Goal: Information Seeking & Learning: Check status

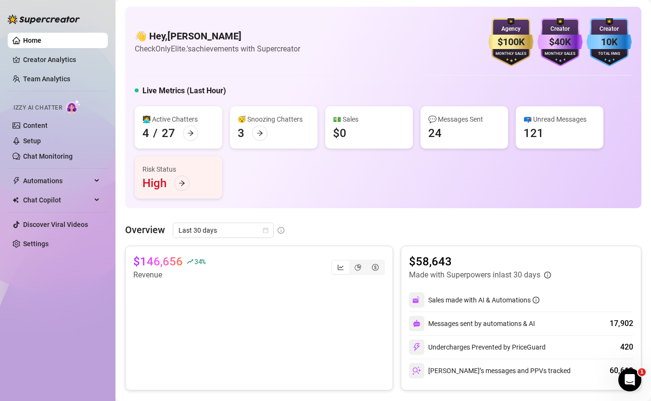
scroll to position [326, 0]
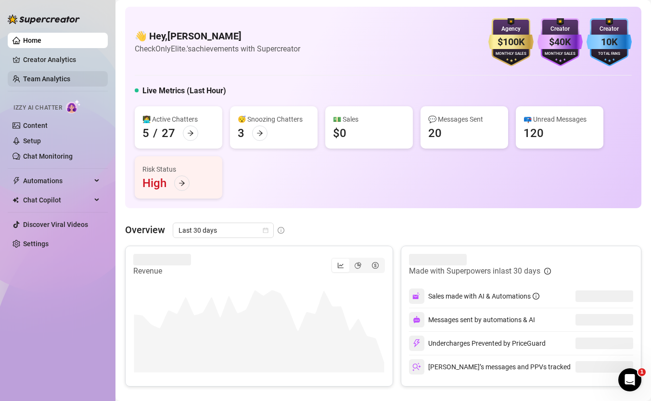
click at [46, 78] on link "Team Analytics" at bounding box center [46, 79] width 47 height 8
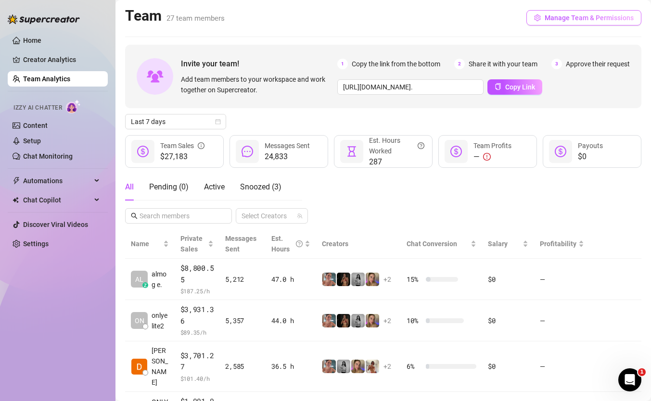
click at [580, 14] on span "Manage Team & Permissions" at bounding box center [588, 18] width 89 height 8
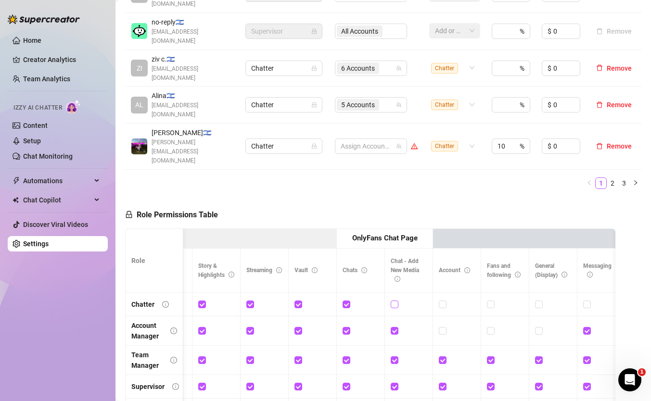
click at [395, 301] on input "checkbox" at bounding box center [393, 304] width 7 height 7
checkbox input "true"
click at [263, 211] on span "Save Permissions" at bounding box center [267, 215] width 54 height 8
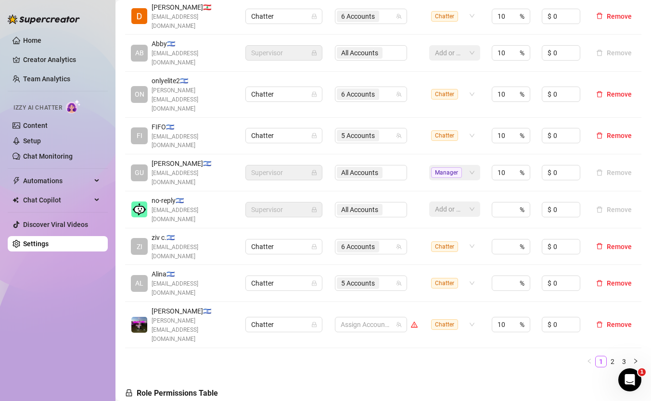
scroll to position [303, 0]
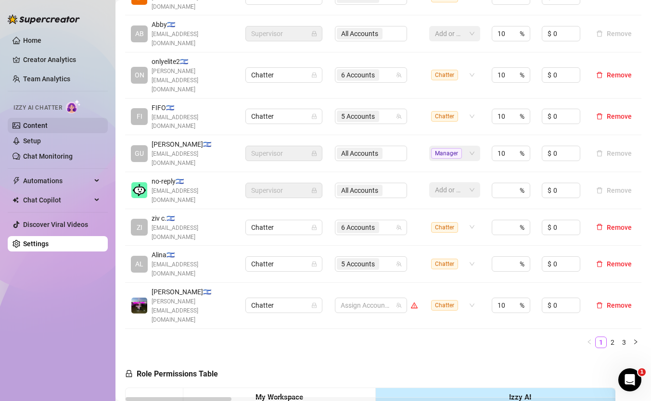
click at [48, 127] on link "Content" at bounding box center [35, 126] width 25 height 8
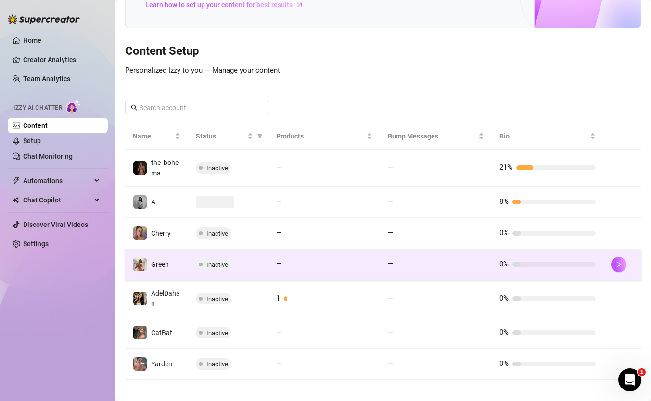
scroll to position [86, 0]
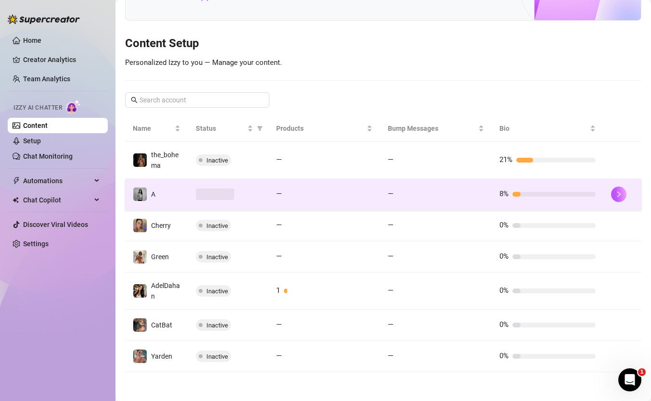
click at [375, 204] on td "—" at bounding box center [324, 194] width 112 height 31
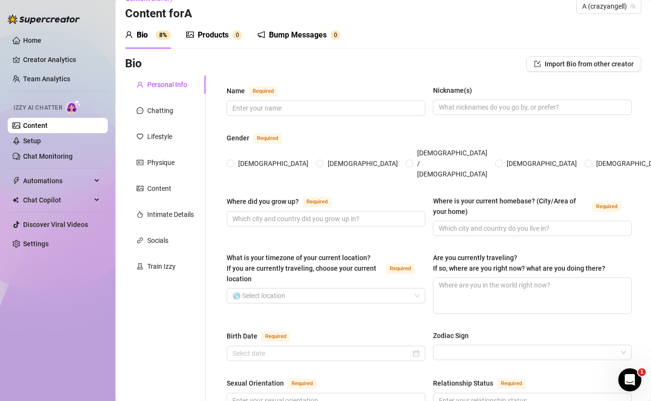
scroll to position [48, 0]
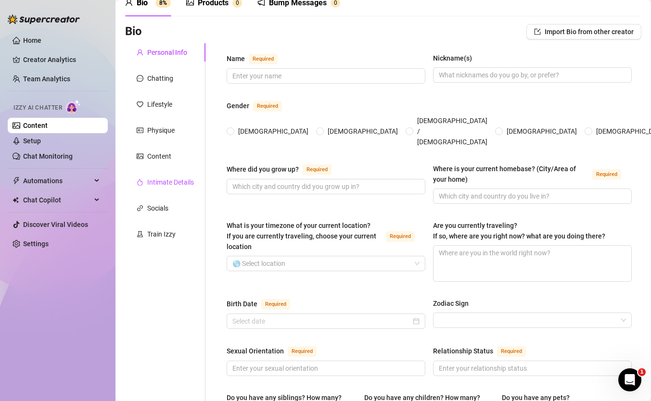
click at [168, 185] on div "Intimate Details" at bounding box center [170, 182] width 47 height 11
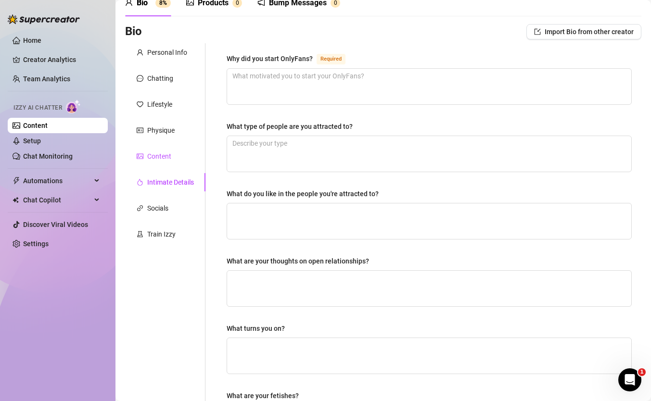
click at [169, 160] on div "Content" at bounding box center [159, 156] width 24 height 11
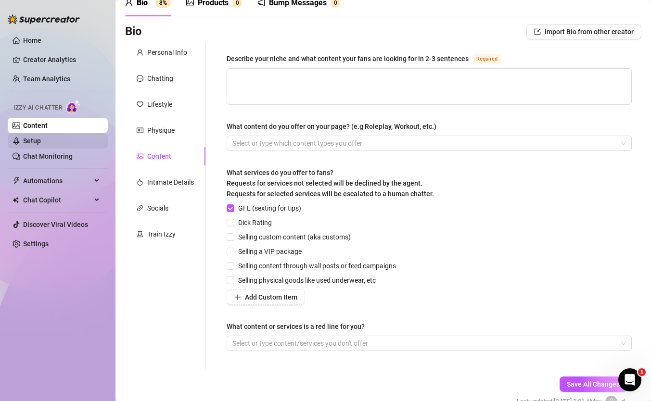
click at [41, 141] on link "Setup" at bounding box center [32, 141] width 18 height 8
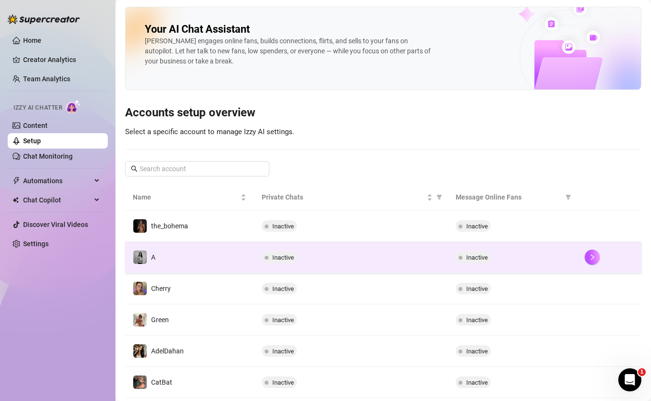
click at [264, 260] on span at bounding box center [266, 257] width 4 height 12
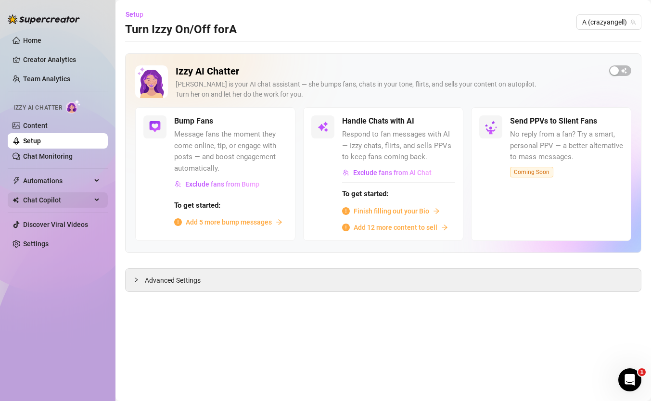
click at [77, 203] on span "Chat Copilot" at bounding box center [57, 199] width 68 height 15
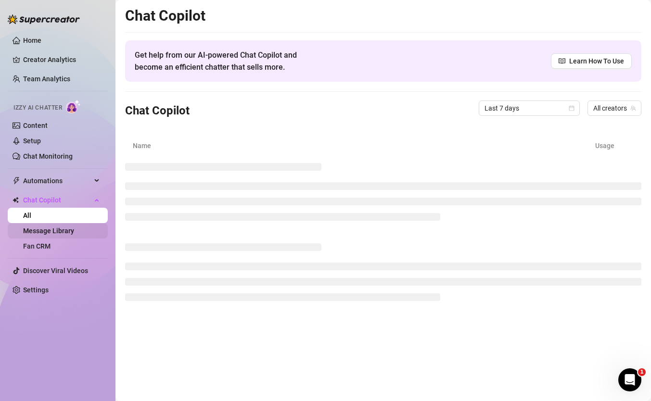
click at [74, 229] on link "Message Library" at bounding box center [48, 231] width 51 height 8
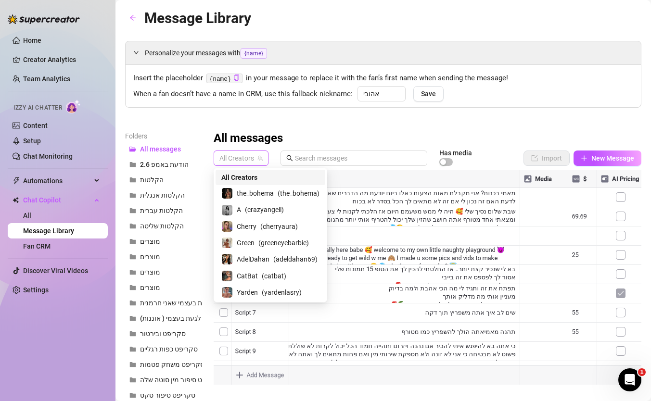
click at [249, 162] on span "All Creators" at bounding box center [240, 158] width 43 height 14
click at [259, 212] on span "( crazyangell )" at bounding box center [264, 209] width 39 height 11
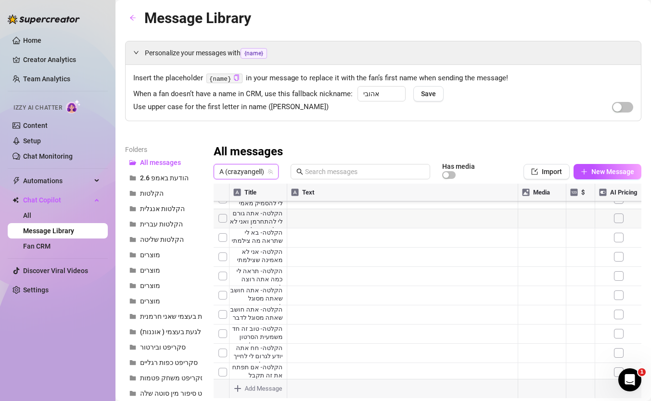
scroll to position [1267, 0]
click at [319, 176] on input "text" at bounding box center [364, 171] width 119 height 11
type input "היוש"
click at [251, 210] on div at bounding box center [426, 291] width 427 height 214
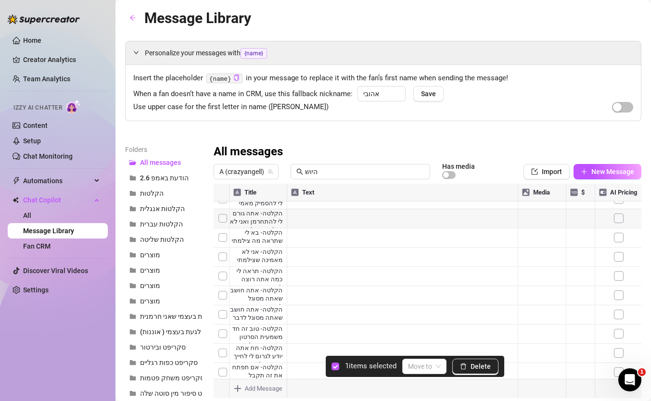
click at [221, 211] on div at bounding box center [426, 291] width 427 height 214
click at [473, 369] on span "Delete" at bounding box center [480, 367] width 20 height 8
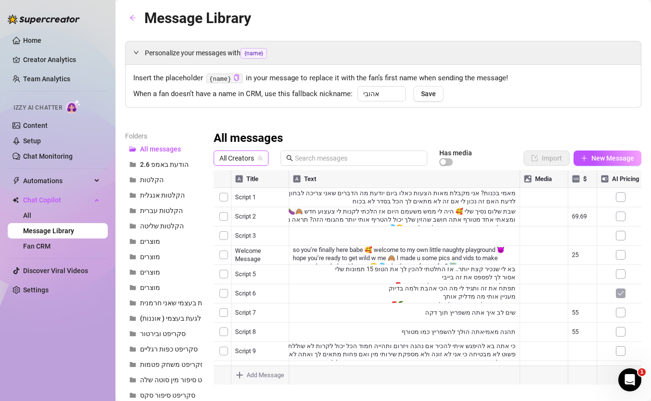
click at [242, 160] on span "All Creators" at bounding box center [240, 158] width 43 height 14
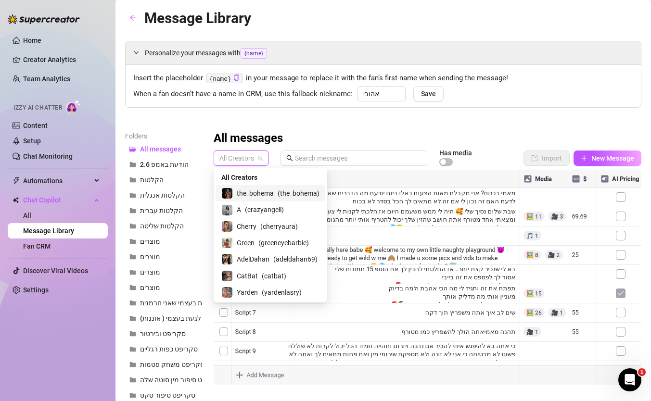
click at [240, 195] on span "the_bohema" at bounding box center [255, 193] width 37 height 11
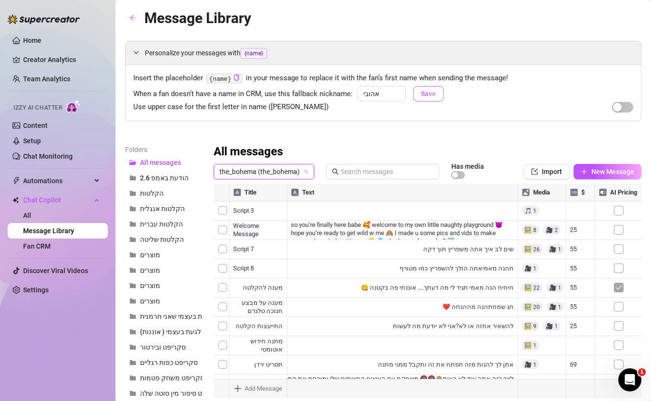
click at [418, 93] on button "Save" at bounding box center [428, 93] width 30 height 15
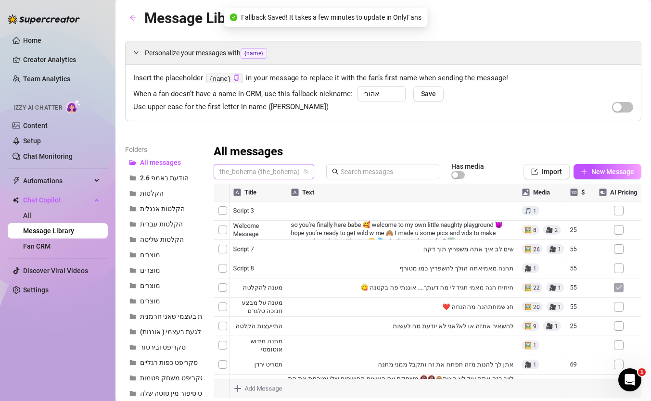
click at [282, 168] on span "the_bohema (the_bohema)" at bounding box center [263, 171] width 89 height 14
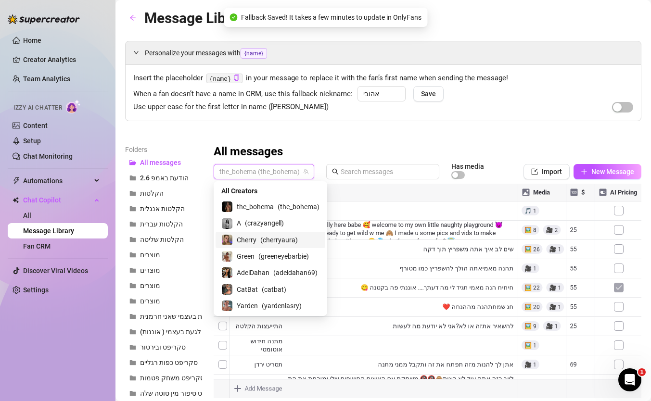
click at [262, 232] on div "Cherry ( cherryaura )" at bounding box center [270, 240] width 110 height 16
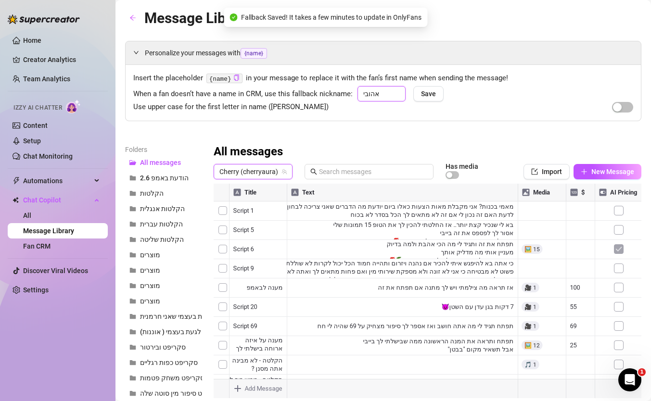
click at [386, 93] on input "אהובי" at bounding box center [381, 93] width 48 height 15
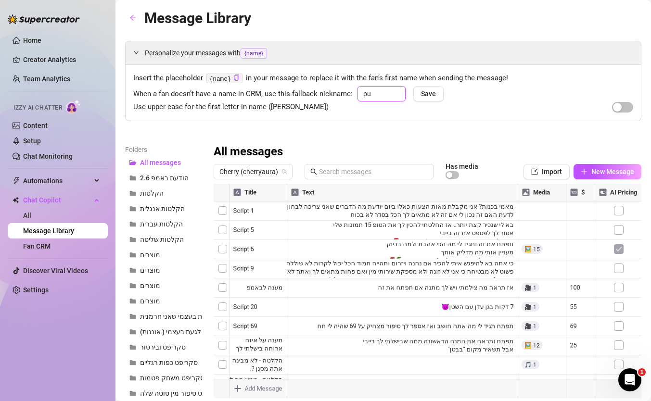
type input "p"
type input "פוקי"
click at [429, 93] on span "Save" at bounding box center [428, 94] width 15 height 8
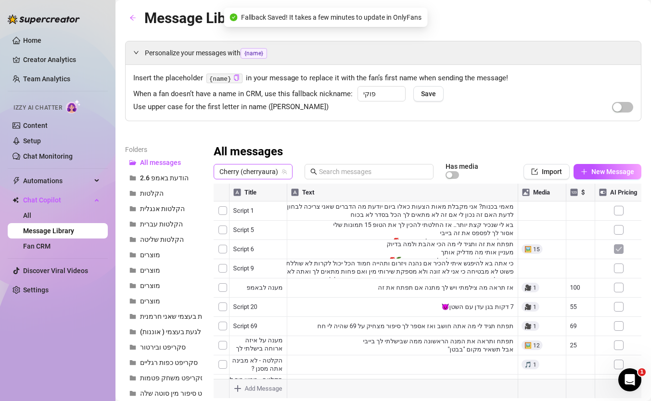
click at [266, 172] on span "Cherry (cherryaura)" at bounding box center [252, 171] width 67 height 14
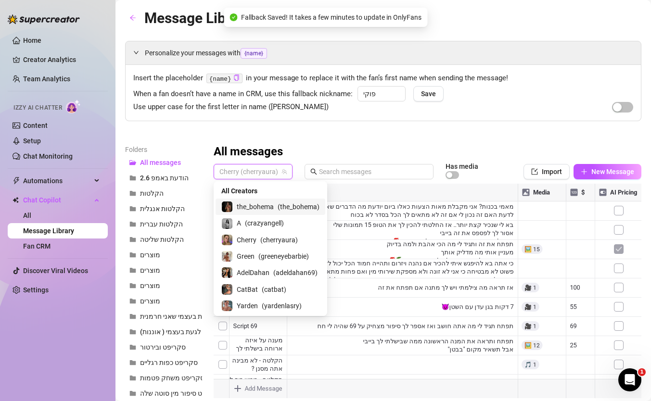
click at [253, 212] on span "the_bohema" at bounding box center [255, 206] width 37 height 11
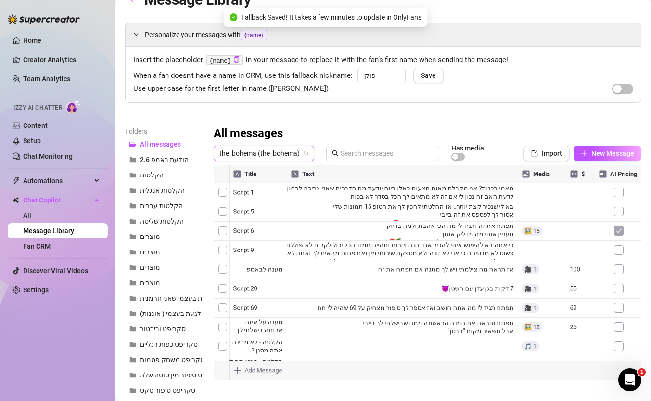
scroll to position [19, 0]
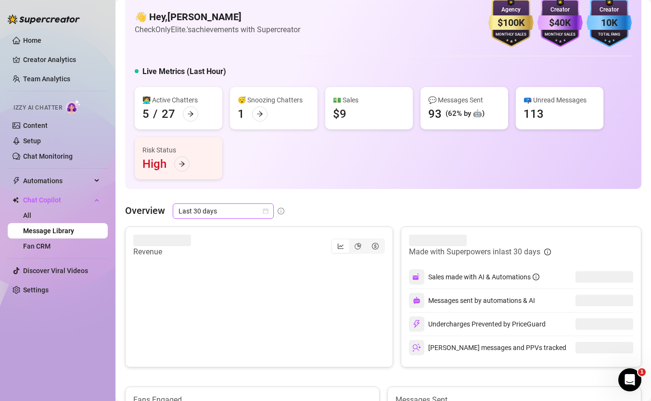
click at [255, 212] on span "Last 30 days" at bounding box center [222, 211] width 89 height 14
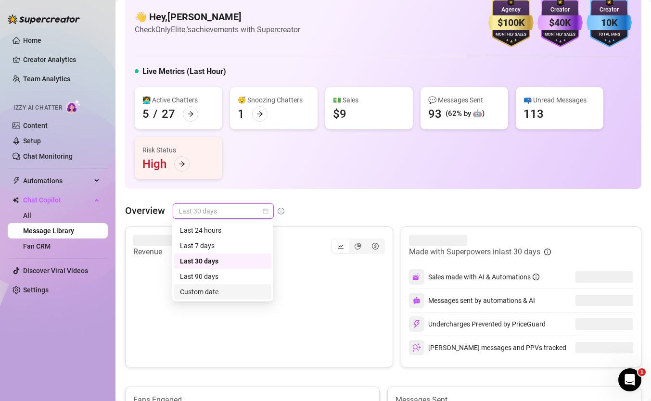
click at [232, 287] on div "Custom date" at bounding box center [223, 292] width 86 height 11
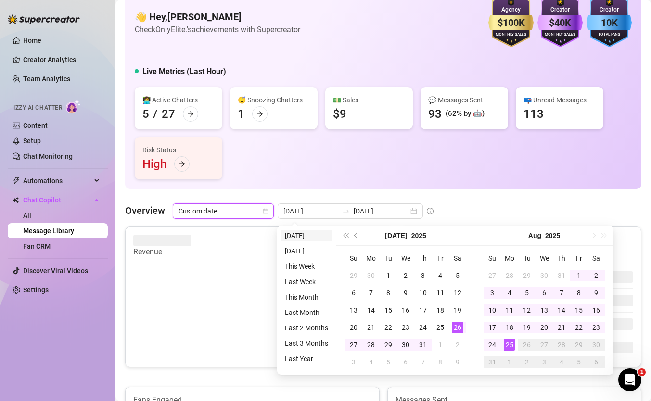
type input "2025-08-24"
type input "2025-07-26"
type input "2025-08-25"
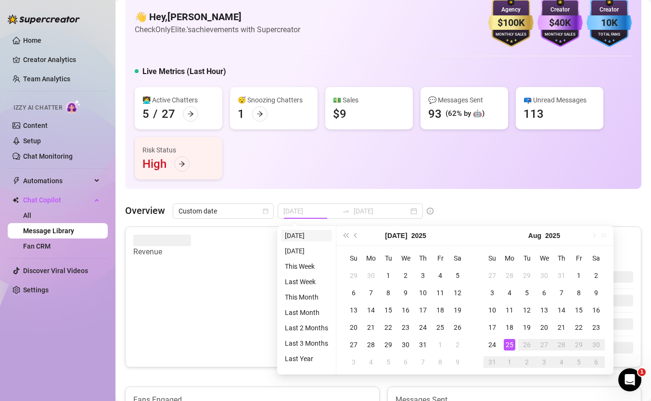
click at [286, 238] on li "Today" at bounding box center [306, 236] width 51 height 12
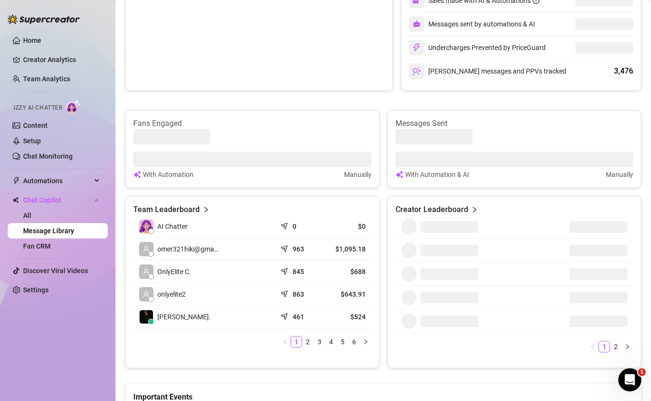
scroll to position [299, 0]
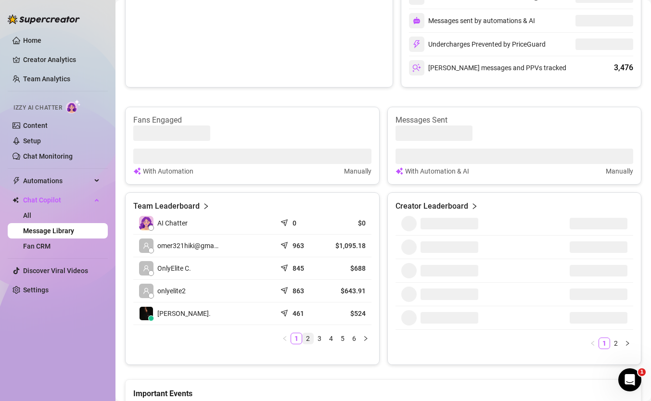
click at [304, 337] on link "2" at bounding box center [307, 338] width 11 height 11
click at [296, 337] on link "1" at bounding box center [296, 338] width 11 height 11
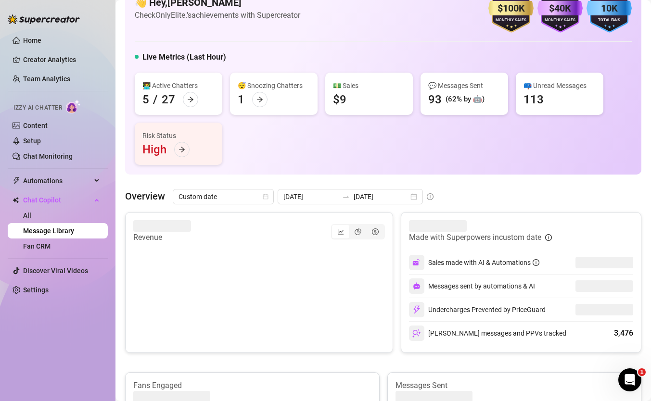
scroll to position [0, 0]
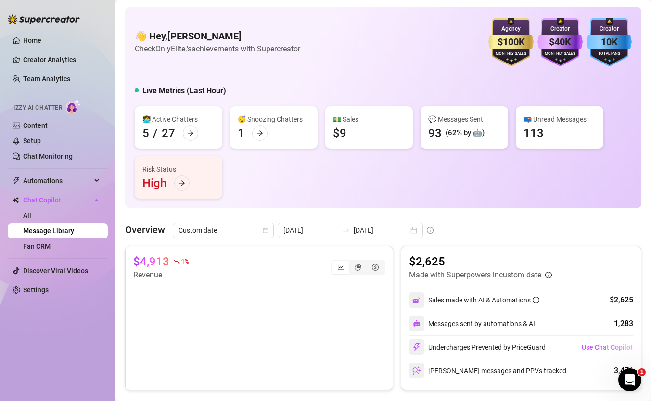
click at [300, 184] on div "👩‍💻 Active Chatters 5 / 27 😴 Snoozing Chatters 1 💵 Sales $9 💬 Messages Sent 93 …" at bounding box center [383, 152] width 497 height 92
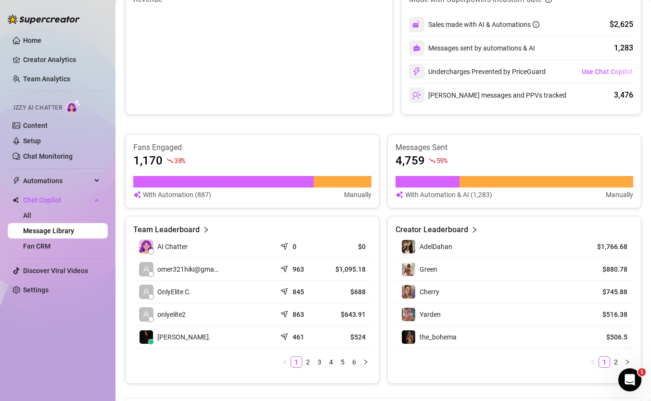
scroll to position [300, 0]
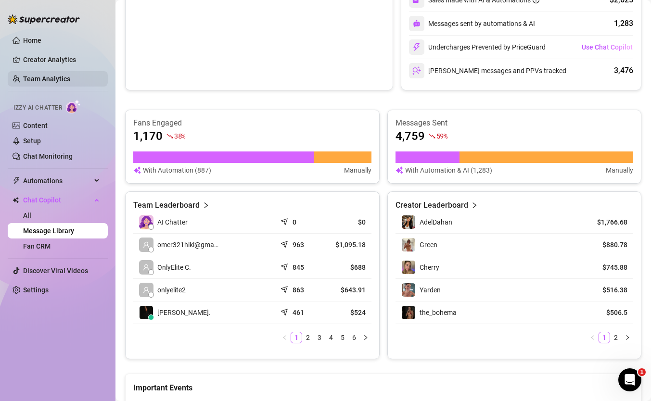
click at [42, 79] on link "Team Analytics" at bounding box center [46, 79] width 47 height 8
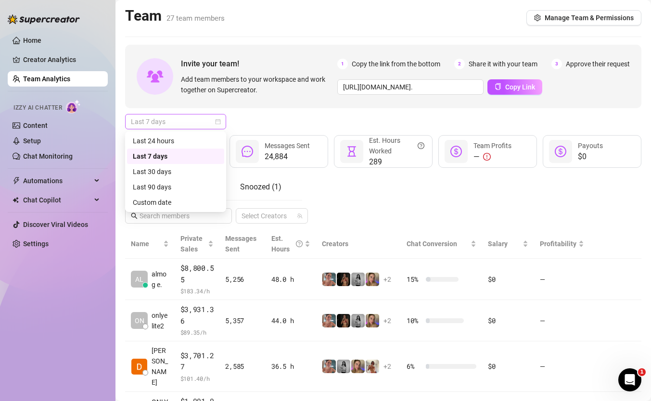
click at [186, 125] on span "Last 7 days" at bounding box center [175, 121] width 89 height 14
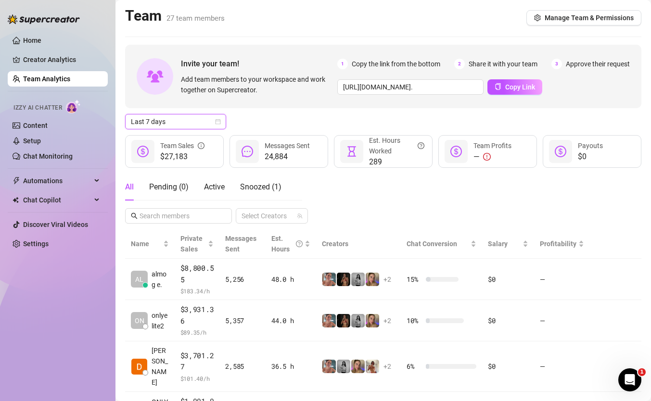
click at [181, 119] on span "Last 7 days" at bounding box center [175, 121] width 89 height 14
click at [180, 125] on span "Last 7 days" at bounding box center [175, 121] width 89 height 14
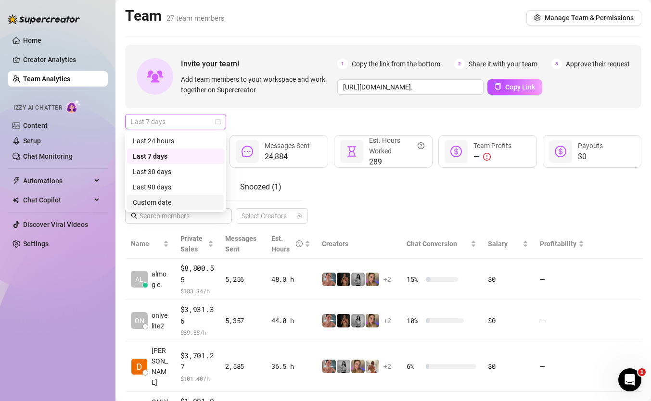
click at [184, 203] on div "Custom date" at bounding box center [176, 202] width 86 height 11
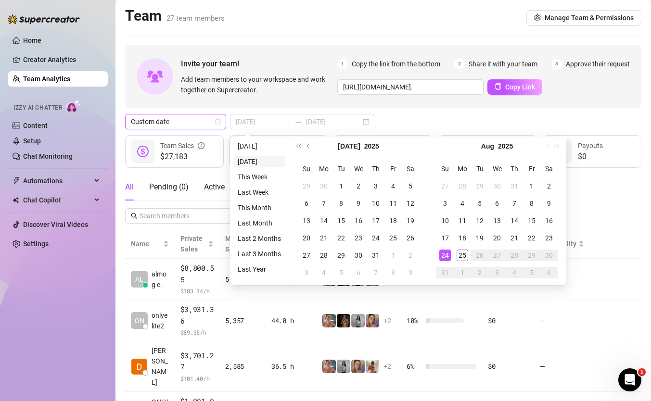
type input "2025-08-24"
type input "2025-08-18"
type input "2025-08-25"
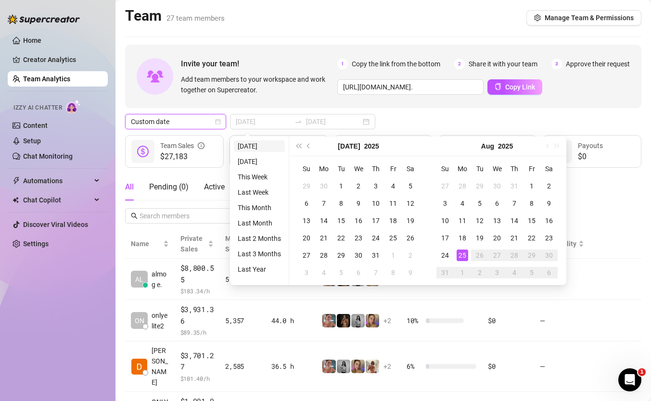
click at [256, 140] on li "Today" at bounding box center [259, 146] width 51 height 12
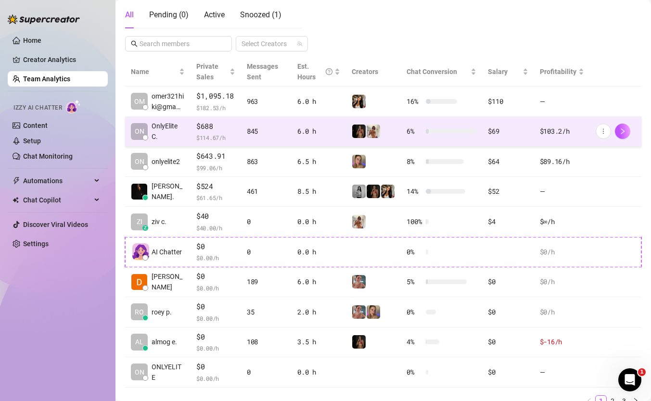
scroll to position [188, 0]
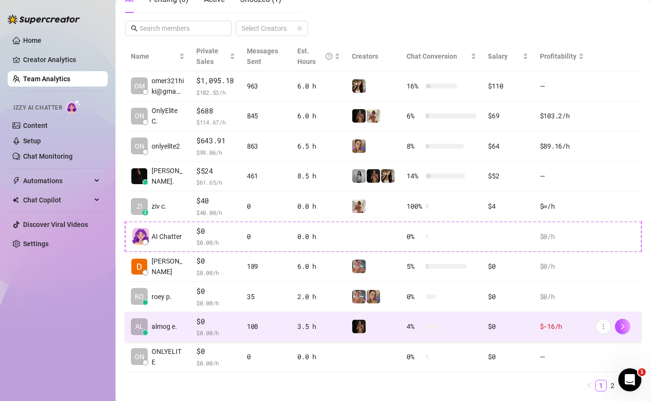
click at [324, 326] on div "3.5 h" at bounding box center [318, 326] width 43 height 11
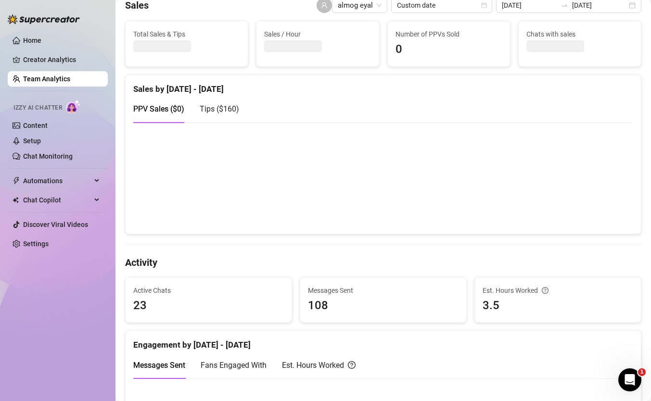
click at [223, 112] on span "Tips ( $160 )" at bounding box center [219, 108] width 39 height 9
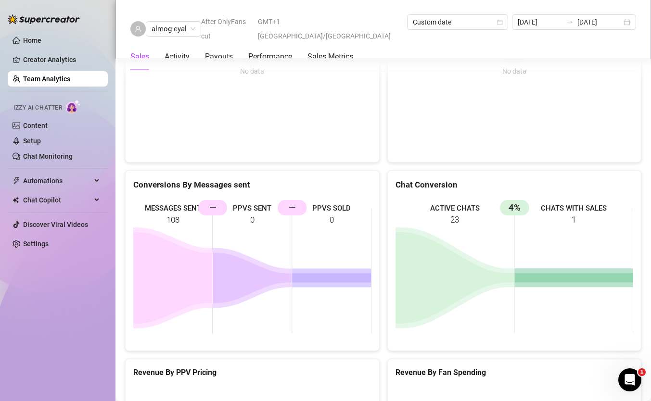
scroll to position [1482, 0]
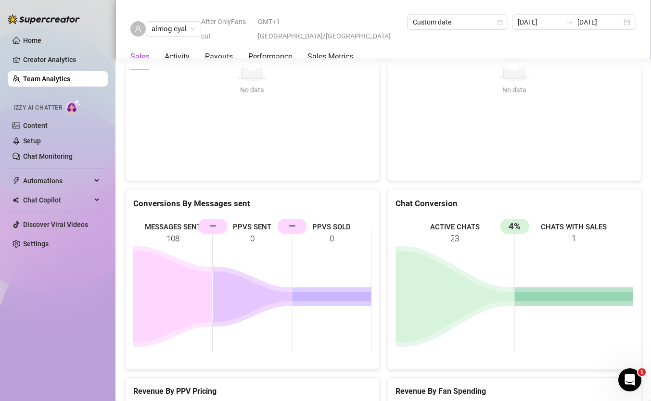
click at [222, 227] on rect at bounding box center [252, 289] width 238 height 144
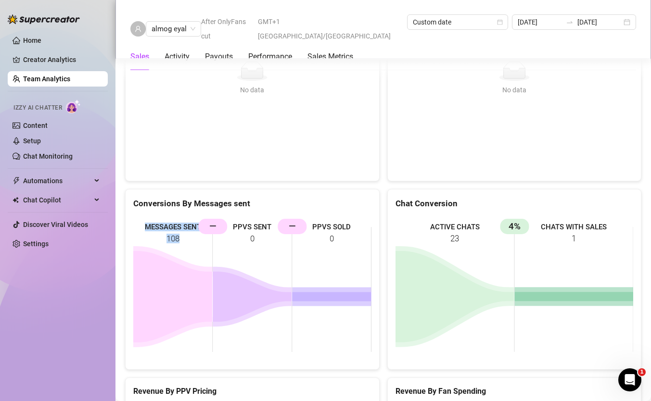
click at [222, 227] on rect at bounding box center [252, 289] width 238 height 144
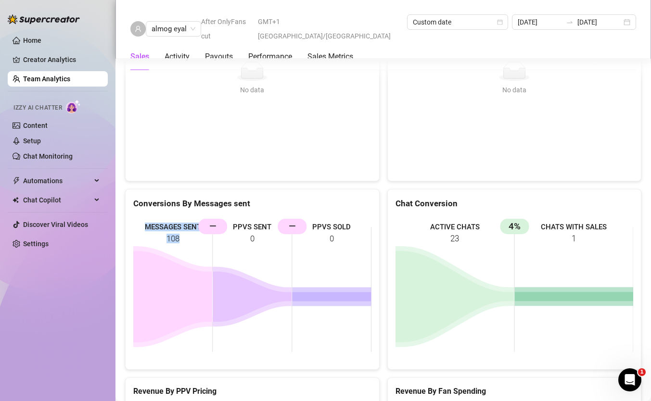
click at [222, 227] on rect at bounding box center [252, 289] width 238 height 144
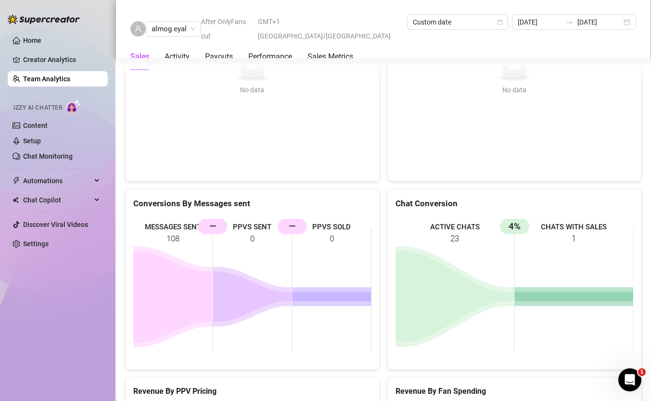
click at [243, 226] on rect at bounding box center [252, 289] width 238 height 144
click at [247, 226] on rect at bounding box center [252, 289] width 238 height 144
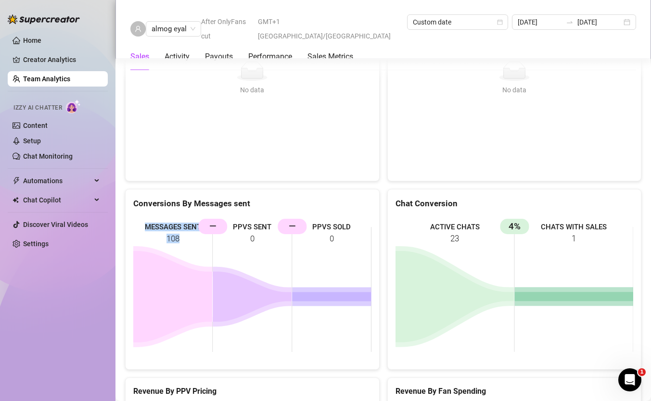
click at [247, 226] on rect at bounding box center [252, 289] width 238 height 144
click at [505, 228] on rect at bounding box center [514, 289] width 238 height 144
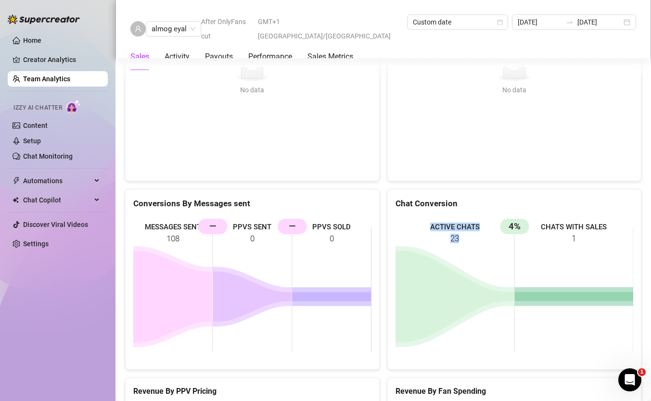
click at [505, 228] on rect at bounding box center [514, 289] width 238 height 144
click at [494, 178] on div "No data No data" at bounding box center [514, 109] width 253 height 142
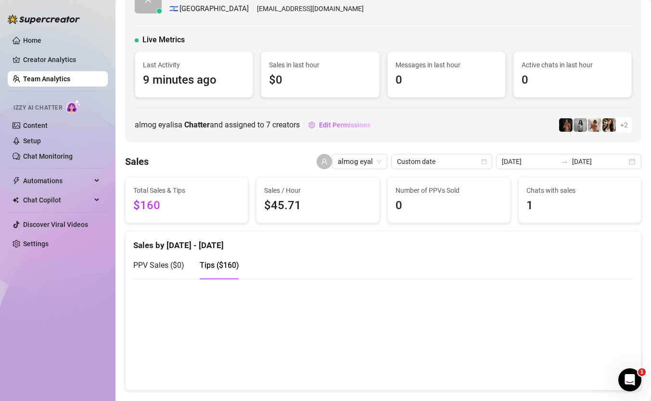
scroll to position [0, 0]
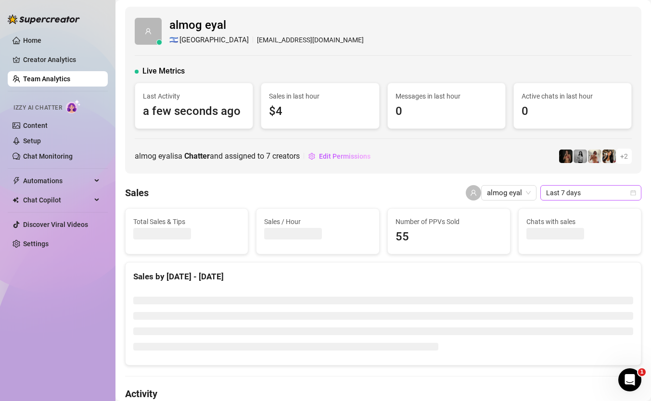
click at [601, 190] on span "Last 7 days" at bounding box center [590, 193] width 89 height 14
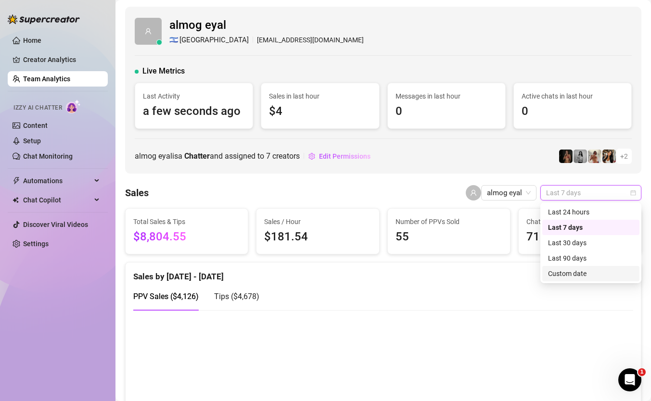
click at [564, 273] on div "Custom date" at bounding box center [591, 273] width 86 height 11
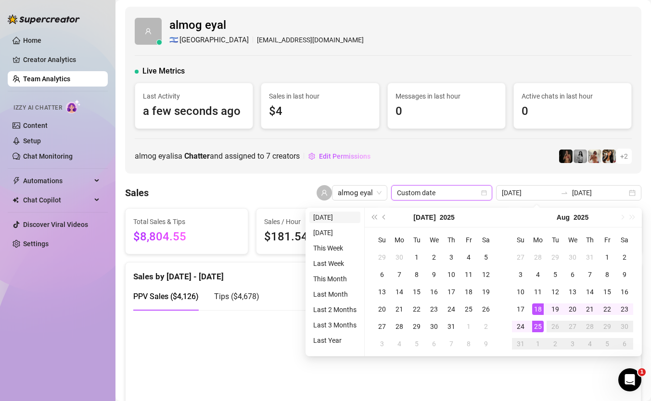
type input "[DATE]"
click at [326, 215] on li "[DATE]" at bounding box center [334, 218] width 51 height 12
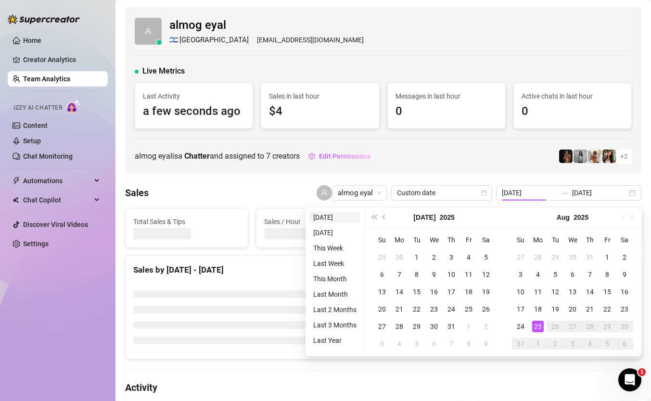
type input "[DATE]"
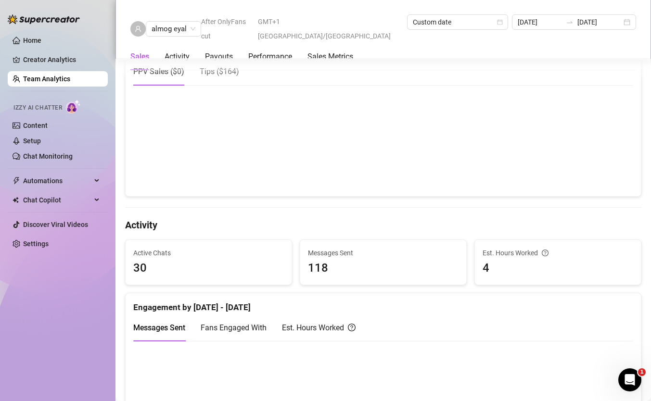
scroll to position [226, 0]
click at [201, 64] on div "Tips ( $164 )" at bounding box center [219, 70] width 39 height 27
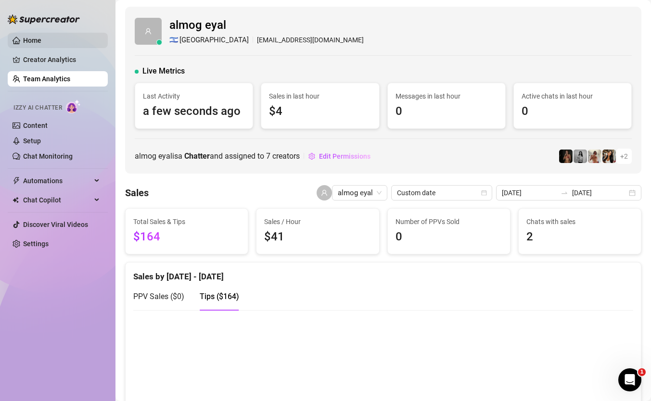
click at [41, 37] on link "Home" at bounding box center [32, 41] width 18 height 8
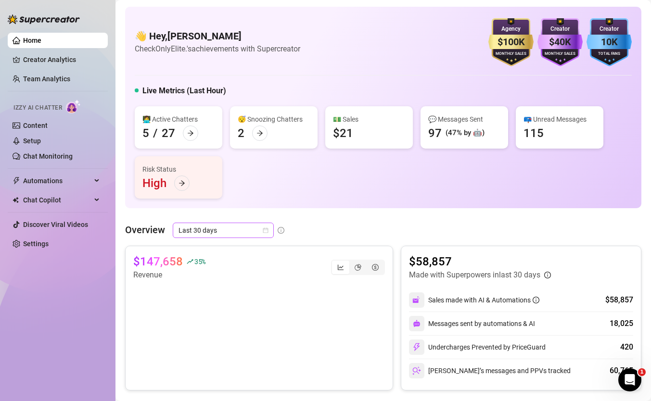
click at [216, 232] on span "Last 30 days" at bounding box center [222, 230] width 89 height 14
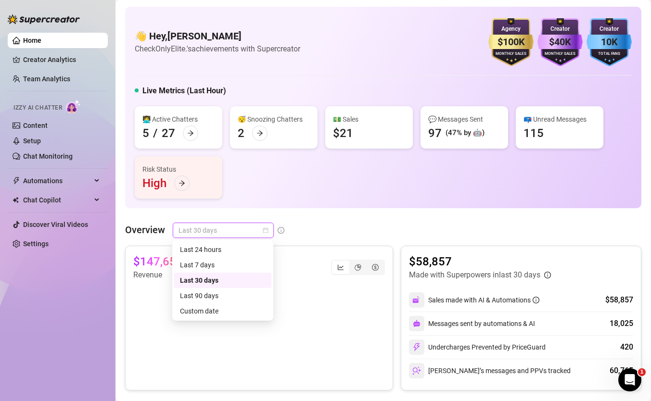
click at [216, 232] on span "Last 30 days" at bounding box center [222, 230] width 89 height 14
click at [226, 303] on div "Custom date" at bounding box center [222, 310] width 97 height 15
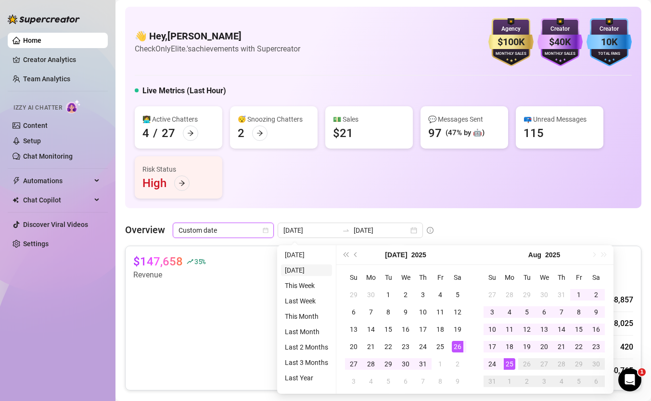
type input "[DATE]"
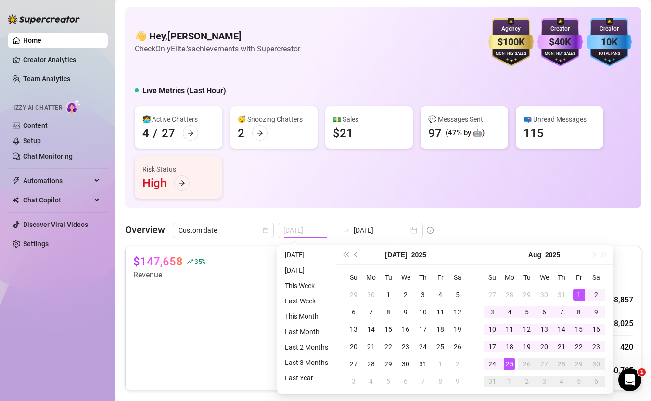
click at [577, 289] on div "1" at bounding box center [579, 295] width 12 height 12
type input "[DATE]"
click at [511, 364] on div "25" at bounding box center [509, 364] width 12 height 12
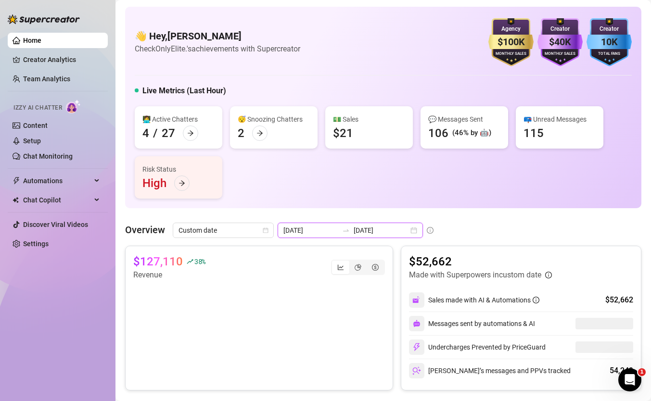
click at [317, 229] on input "2025-08-01" at bounding box center [310, 230] width 55 height 11
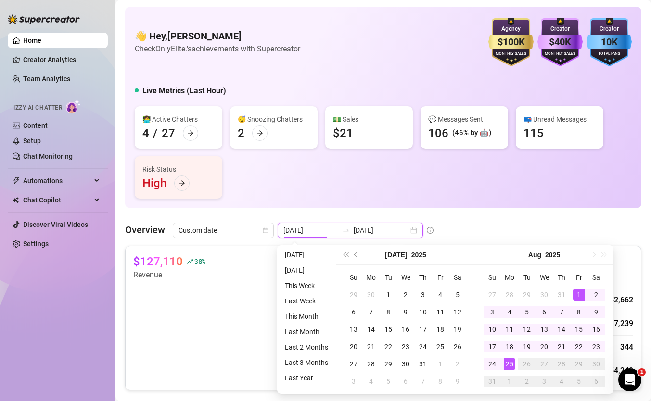
type input "2025-08-25"
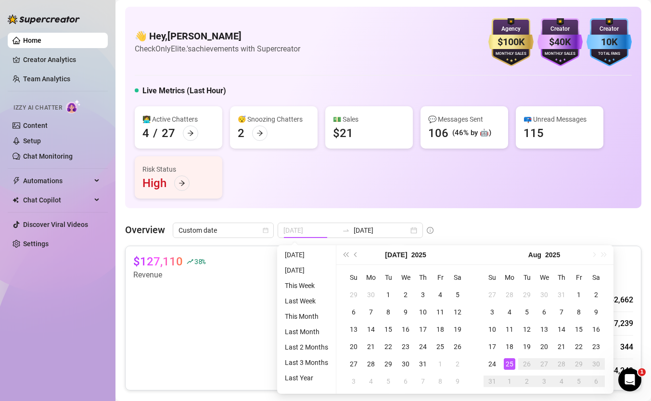
click at [506, 365] on div "25" at bounding box center [509, 364] width 12 height 12
